Goal: Information Seeking & Learning: Check status

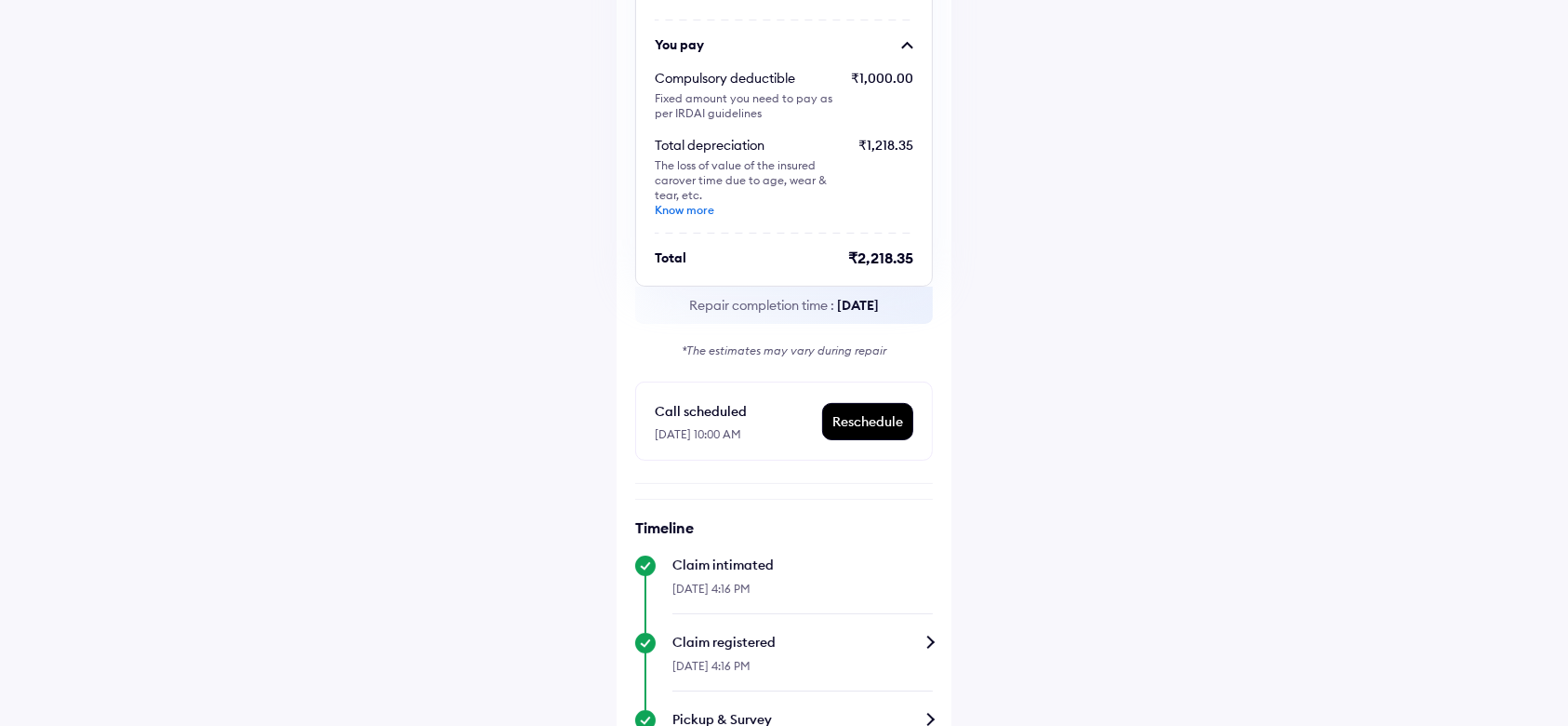
scroll to position [372, 0]
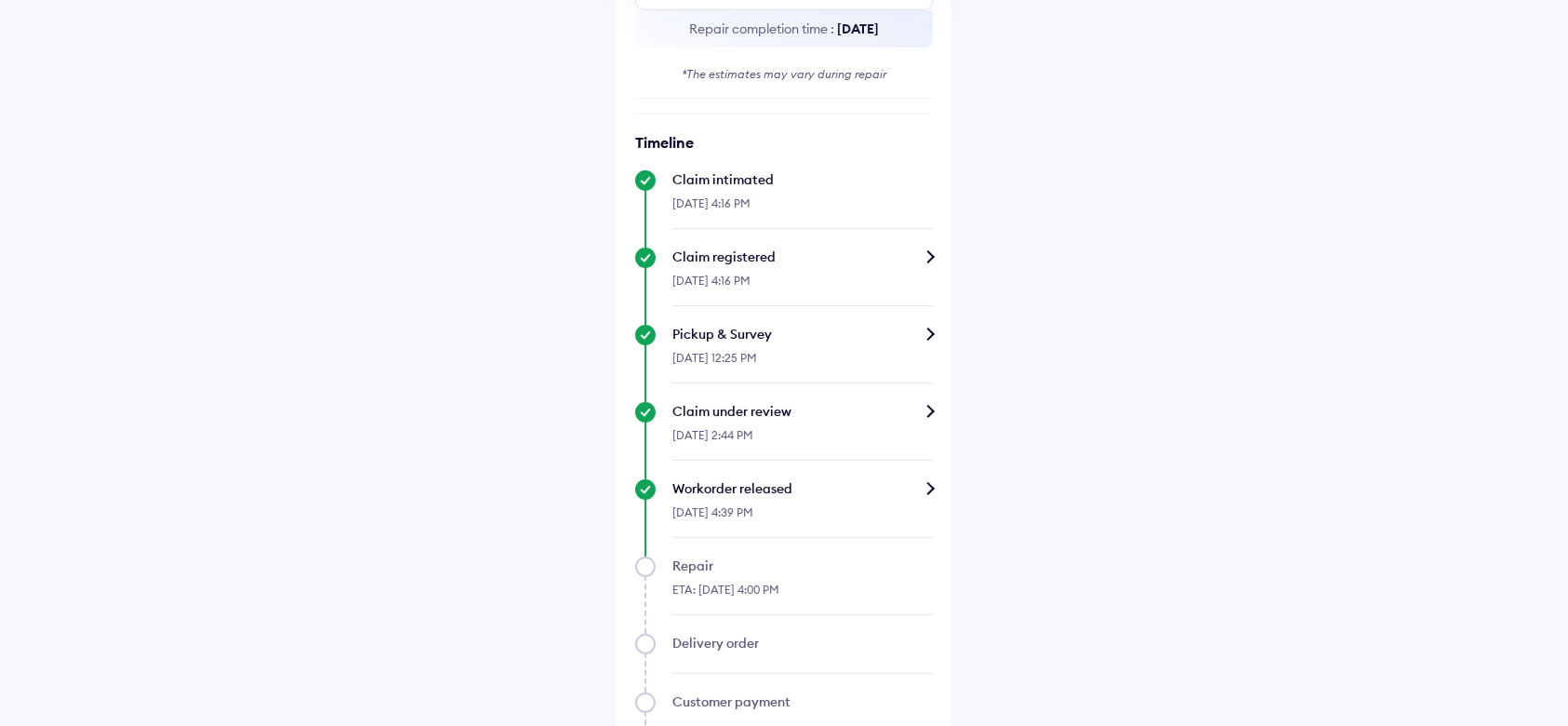
scroll to position [745, 0]
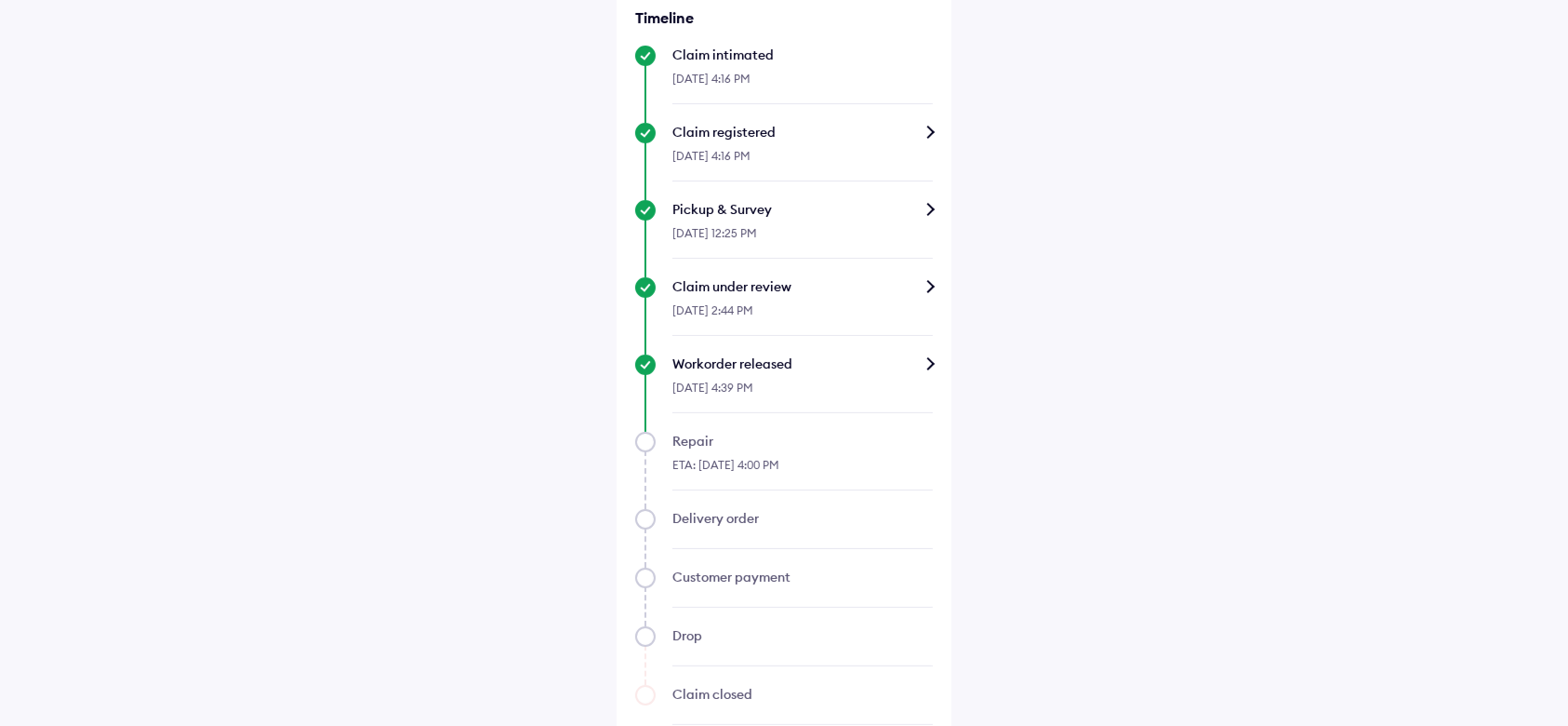
click at [1497, 360] on div "Help Claim status Info Repair estimate Total Repair estimate* ₹12,224.80 ACKO p…" at bounding box center [784, 8] width 1568 height 1506
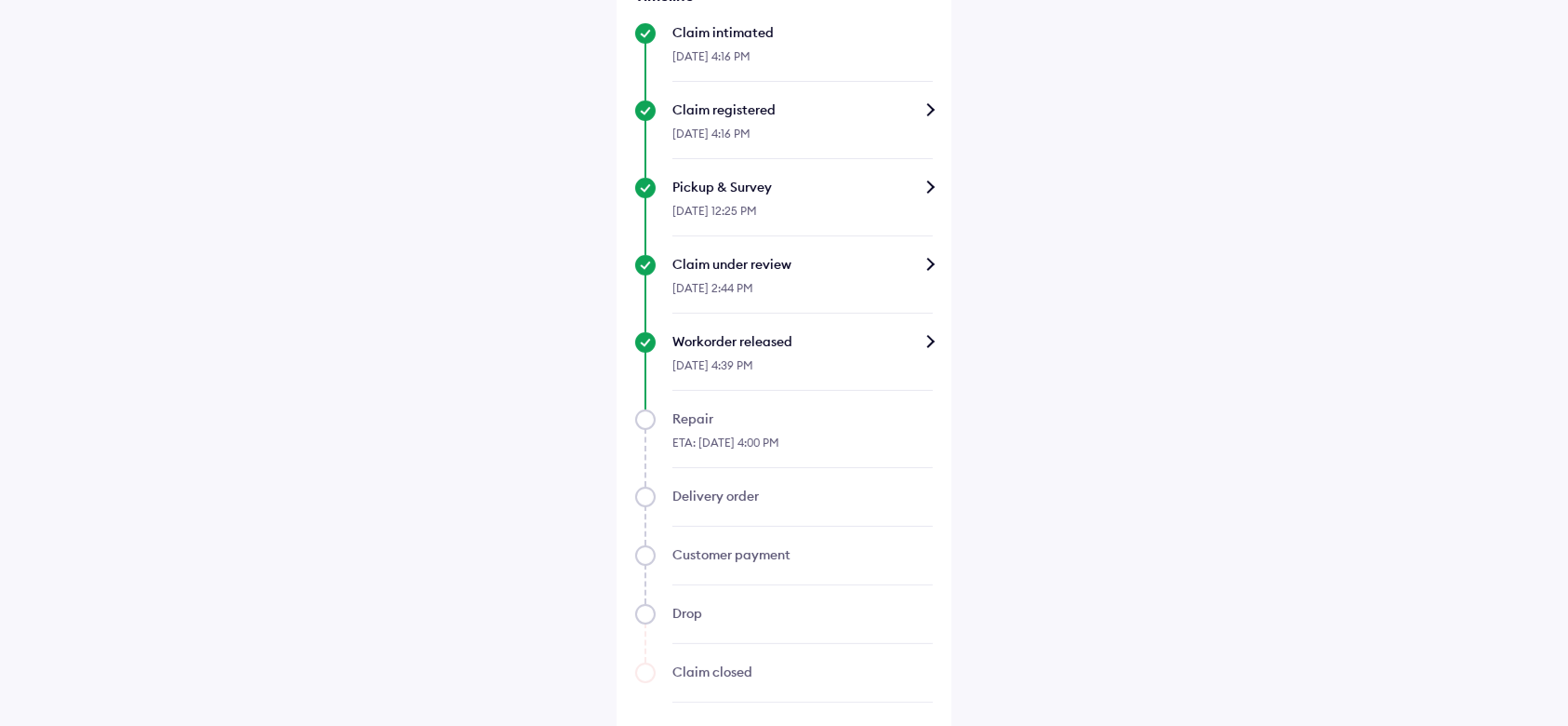
scroll to position [778, 0]
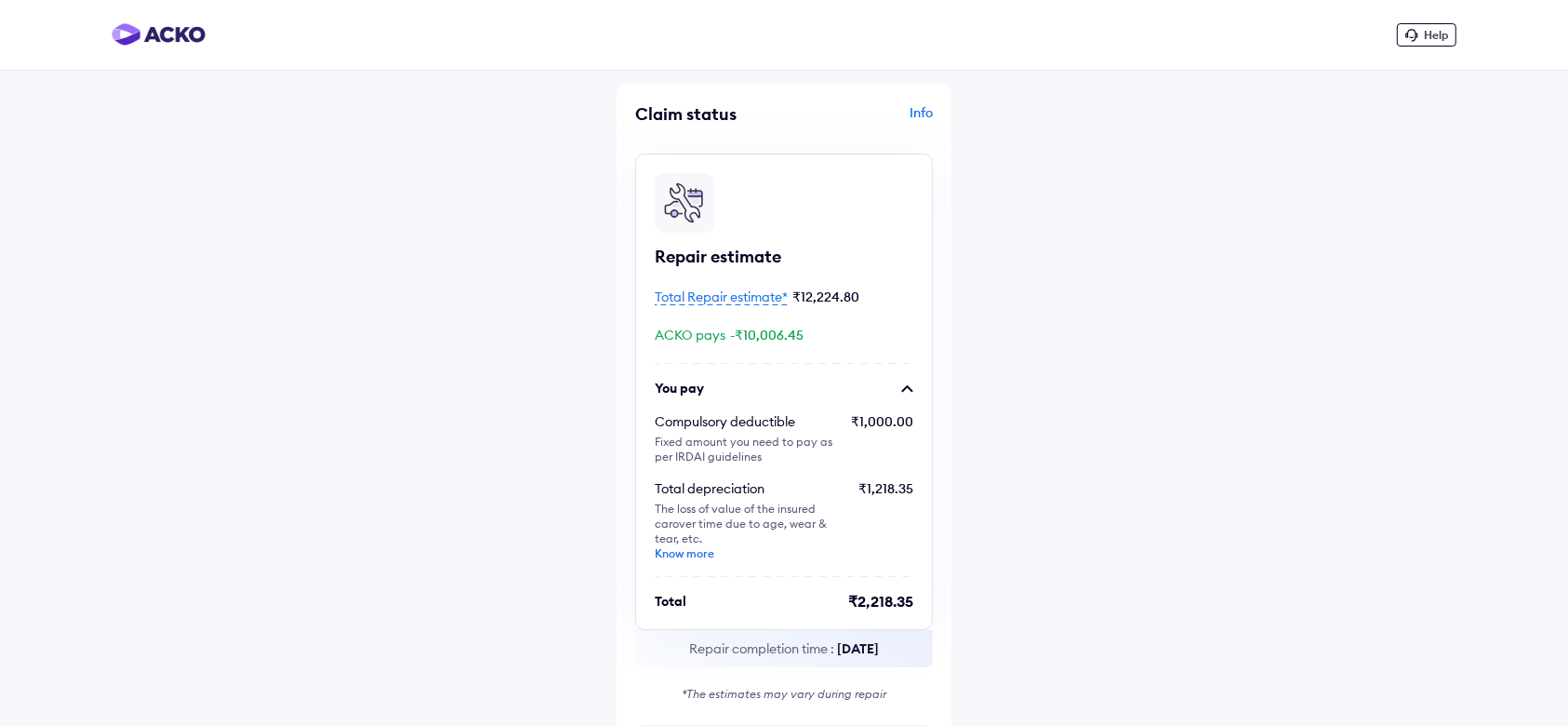
click at [156, 44] on img at bounding box center [158, 35] width 94 height 22
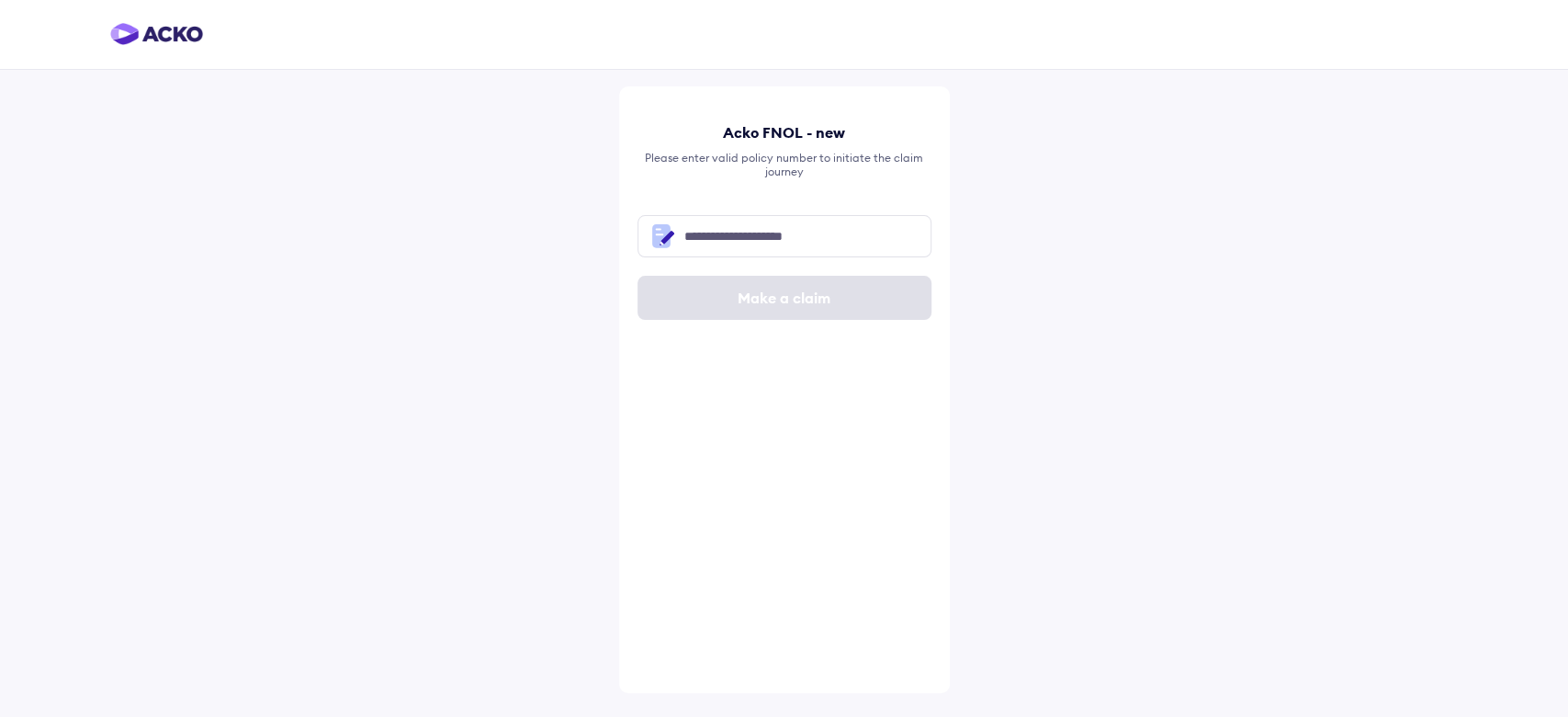
click at [1104, 182] on div "Acko FNOL - new Please enter valid policy number to initiate the claim journey …" at bounding box center [784, 358] width 1568 height 717
